Goal: Task Accomplishment & Management: Manage account settings

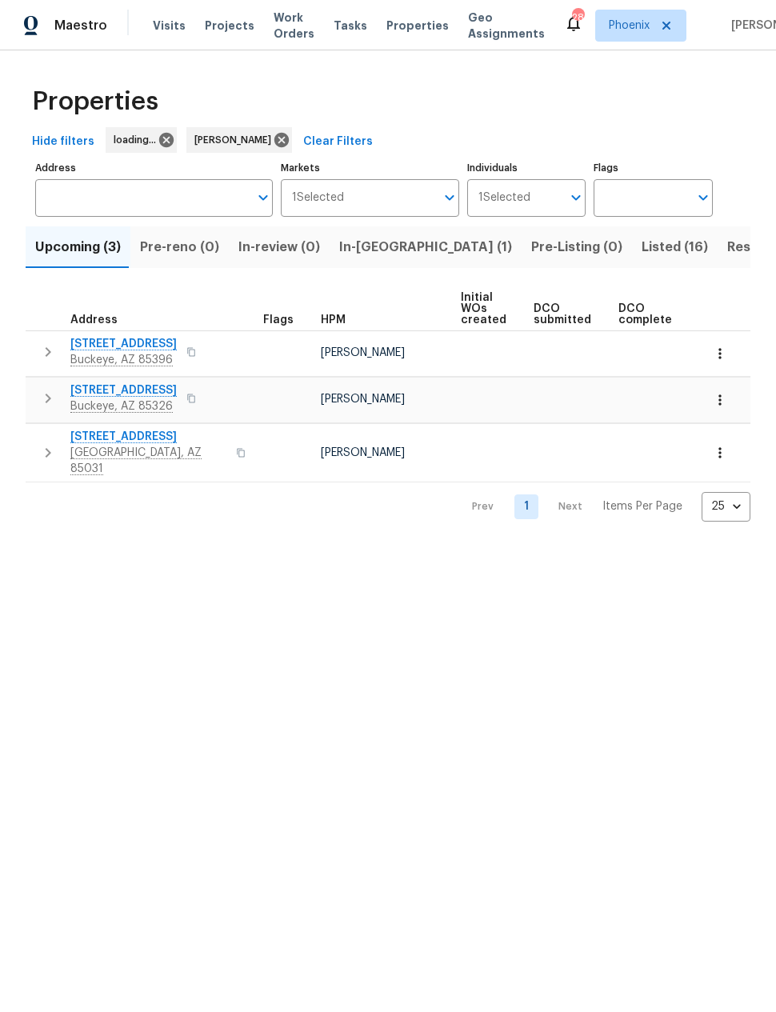
click at [378, 243] on span "In-reno (1)" at bounding box center [425, 247] width 173 height 22
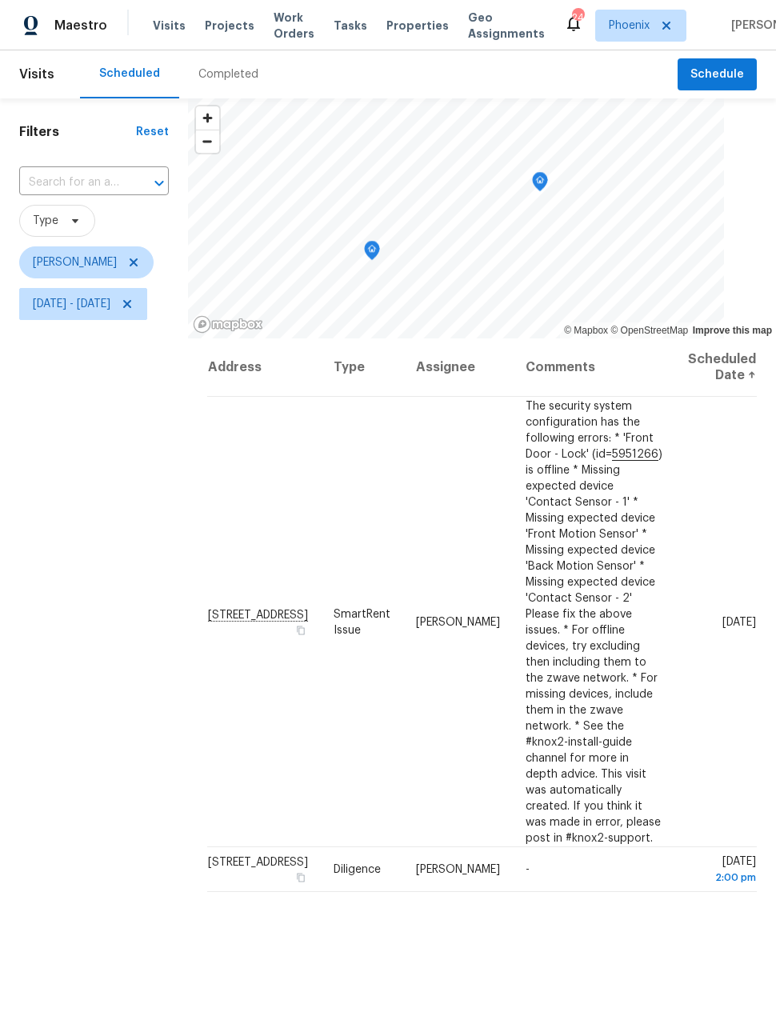
click at [0, 0] on icon at bounding box center [0, 0] width 0 height 0
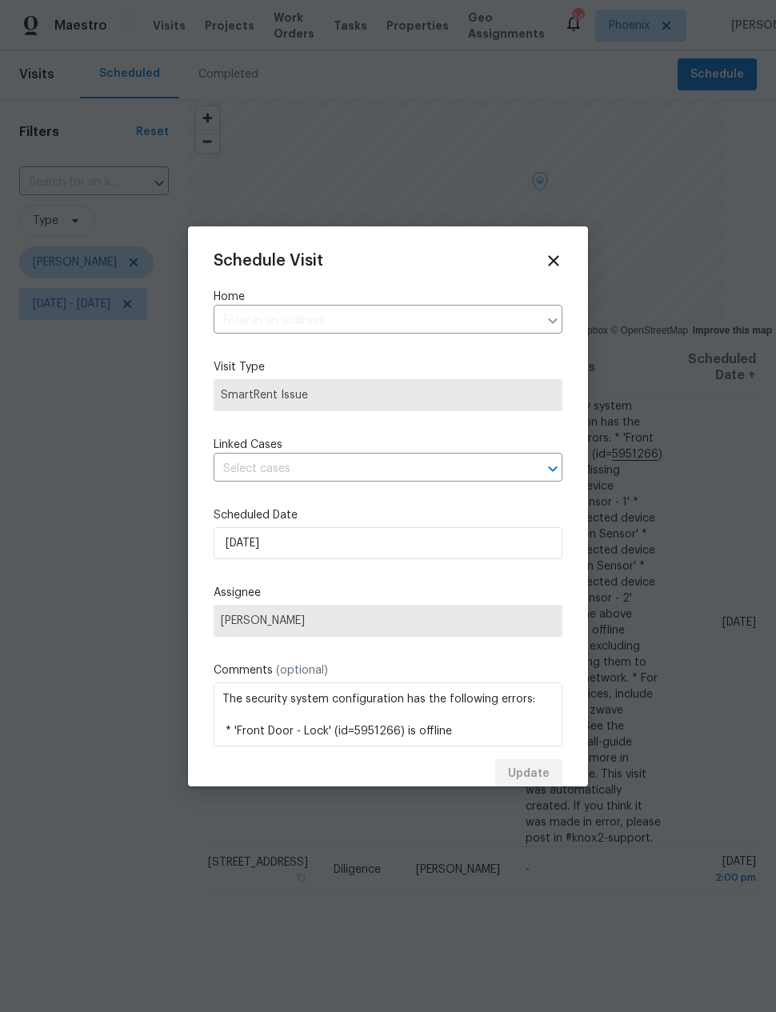
type input "[STREET_ADDRESS]"
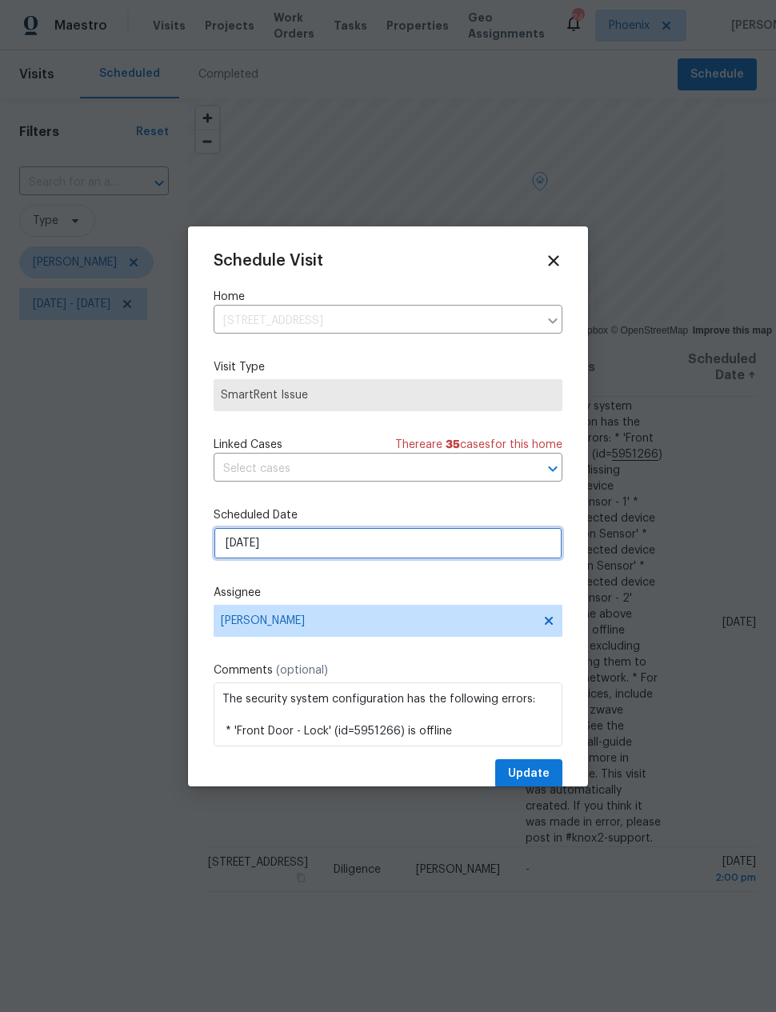
click at [429, 541] on input "10/1/2025" at bounding box center [388, 543] width 349 height 32
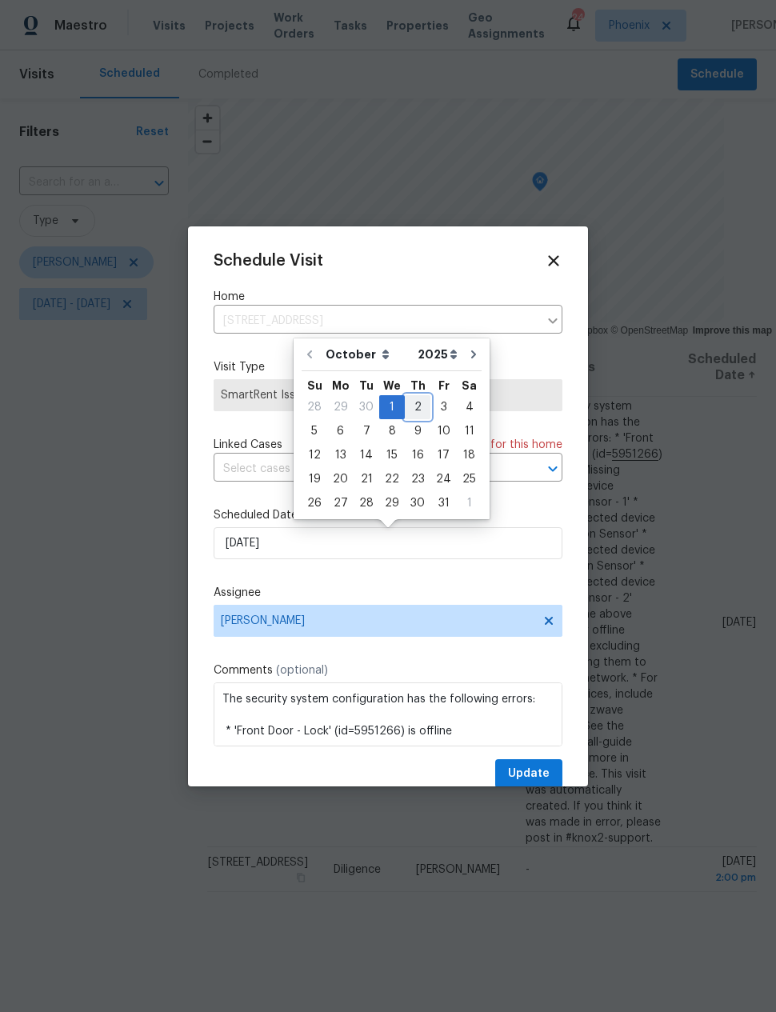
click at [409, 403] on div "2" at bounding box center [418, 407] width 26 height 22
type input "10/2/2025"
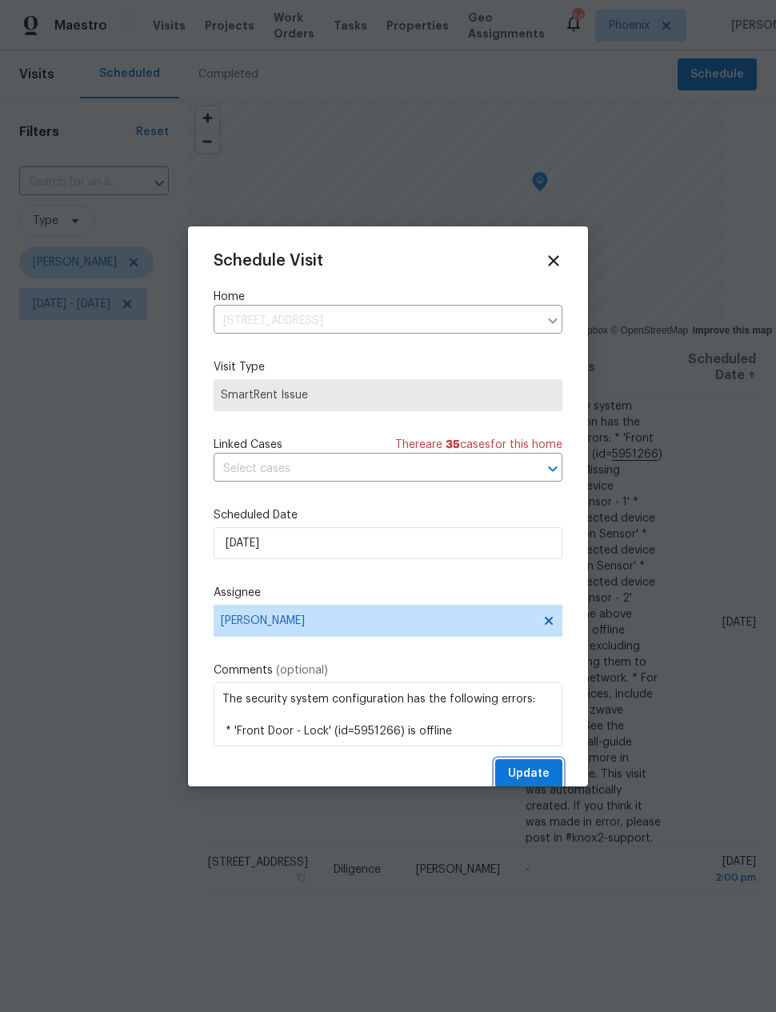
click at [526, 772] on span "Update" at bounding box center [529, 774] width 42 height 20
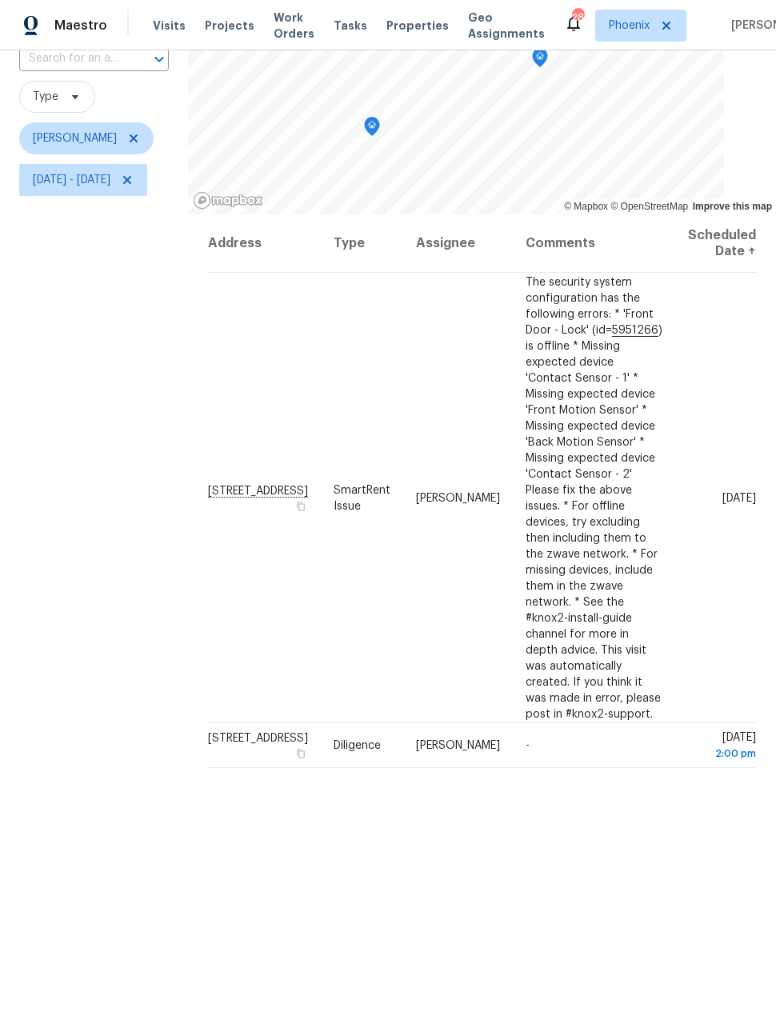
scroll to position [123, 0]
